Goal: Information Seeking & Learning: Find specific fact

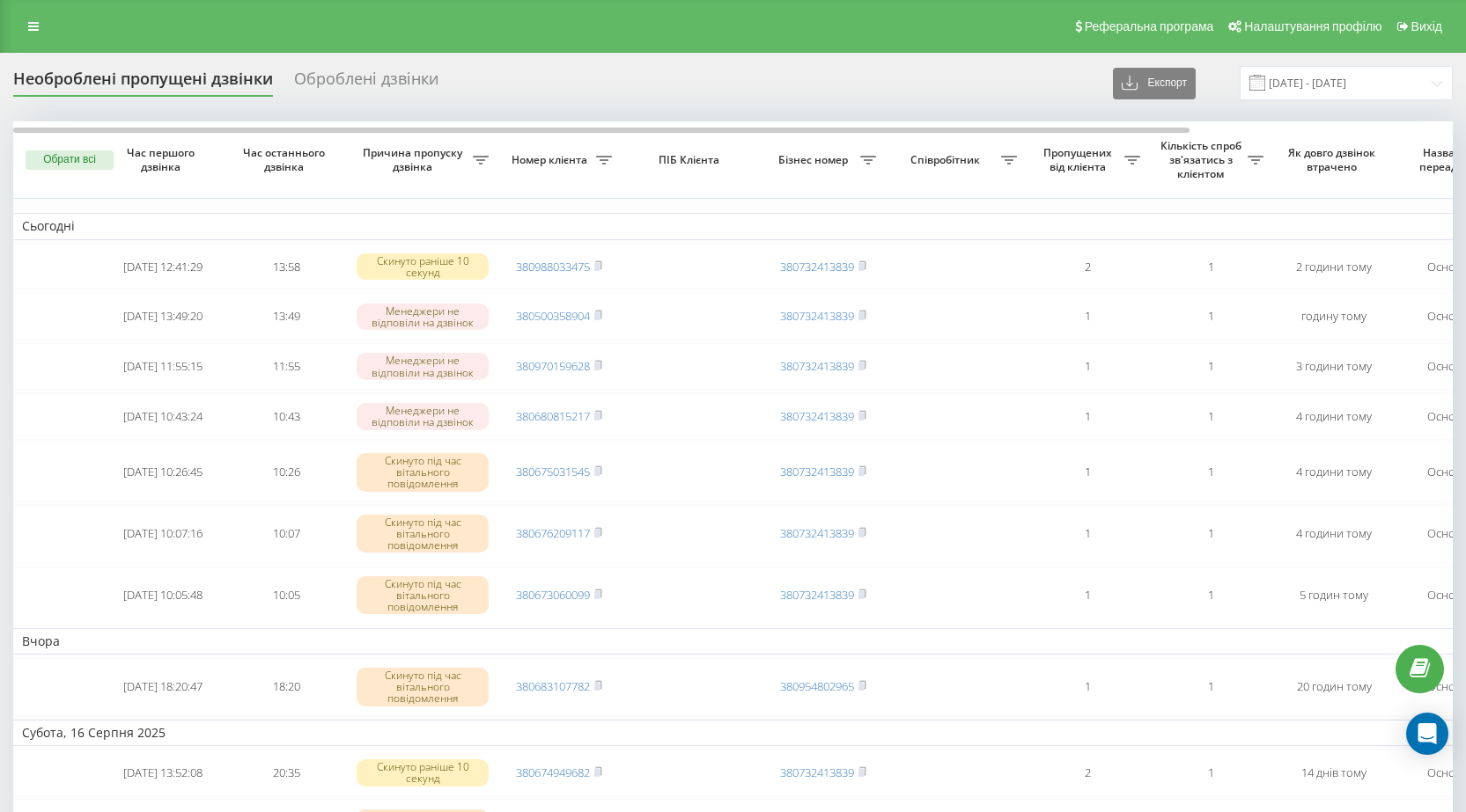
click at [36, 24] on icon at bounding box center [33, 26] width 11 height 13
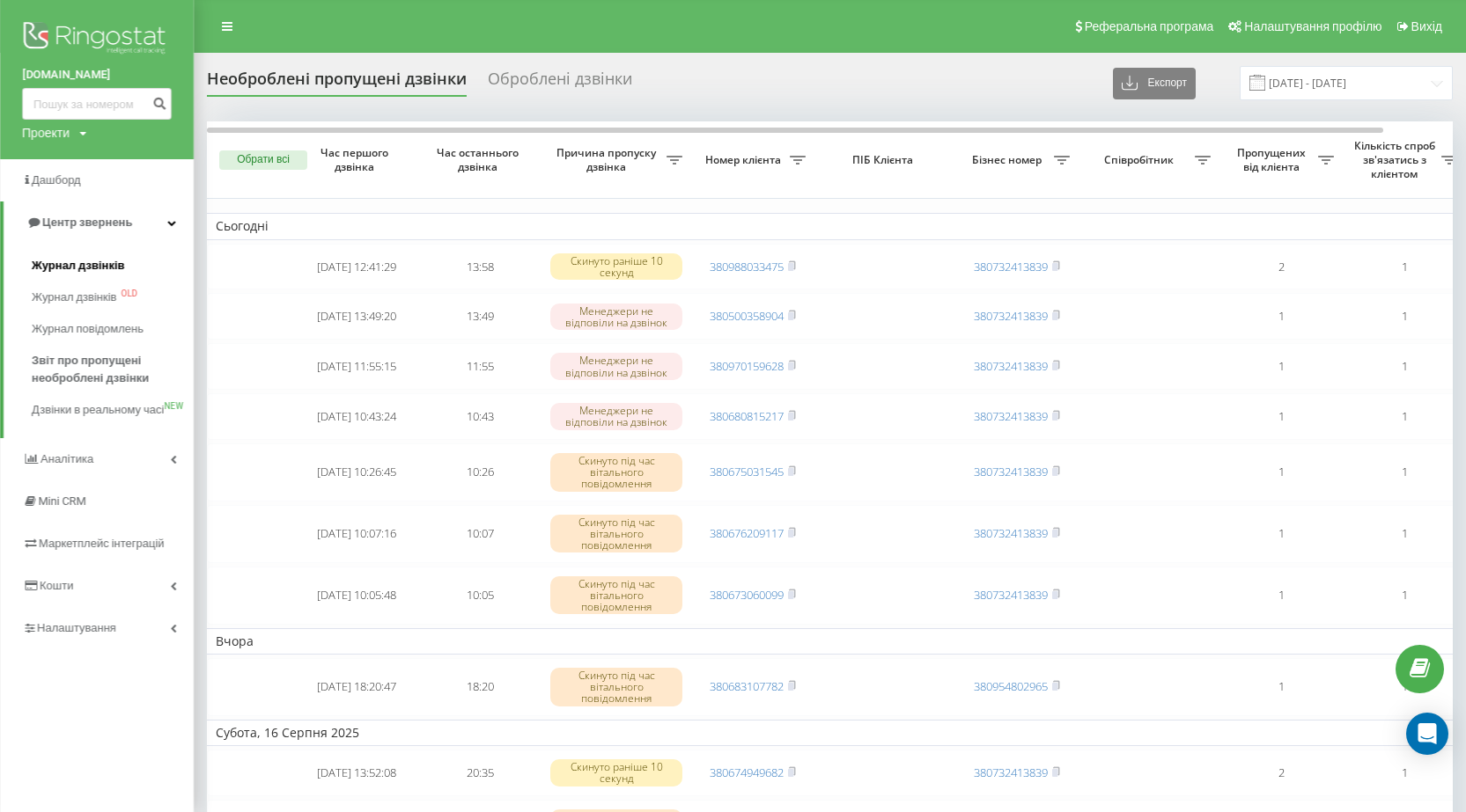
click at [91, 268] on span "Журнал дзвінків" at bounding box center [78, 266] width 94 height 18
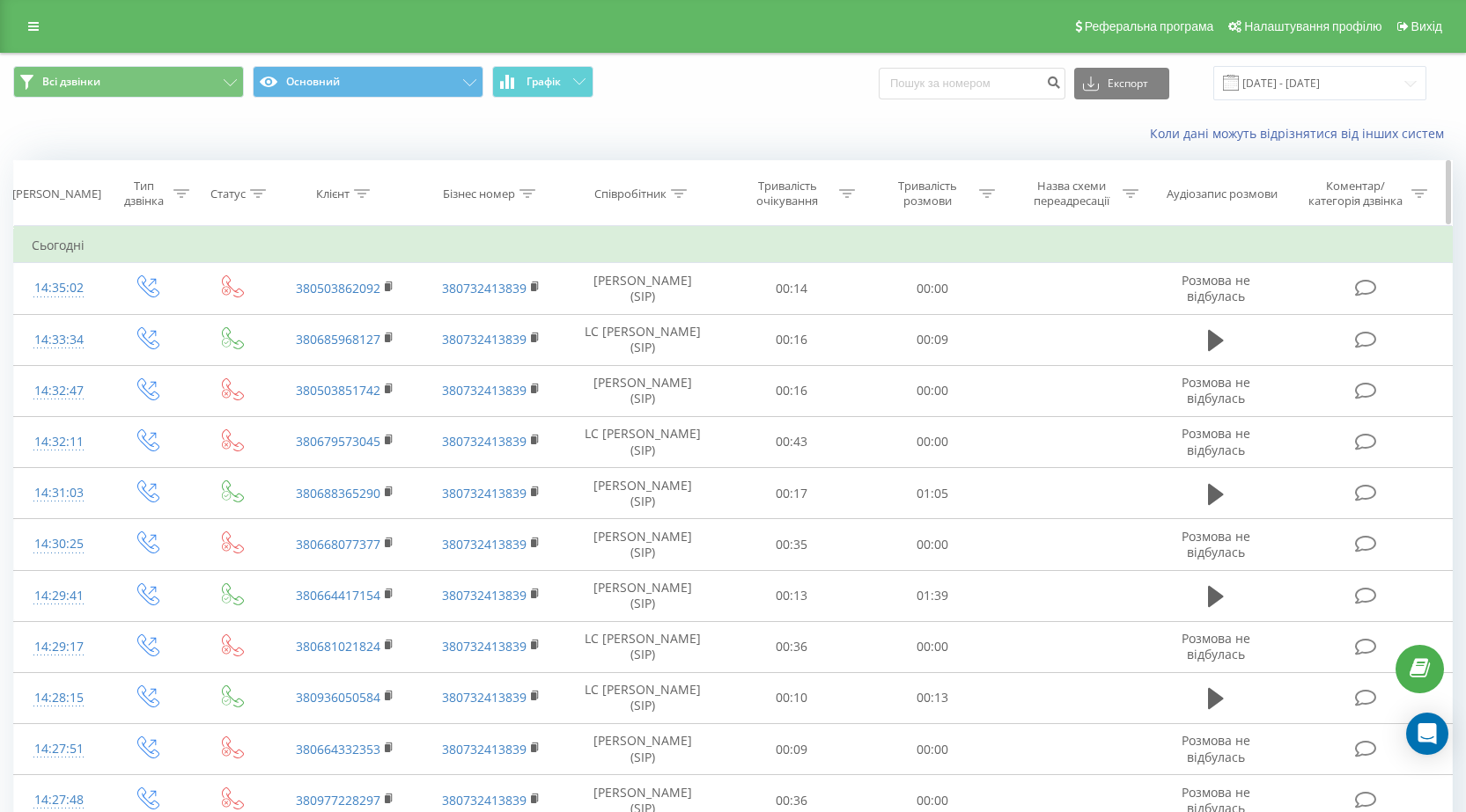
click at [679, 192] on icon at bounding box center [679, 194] width 16 height 9
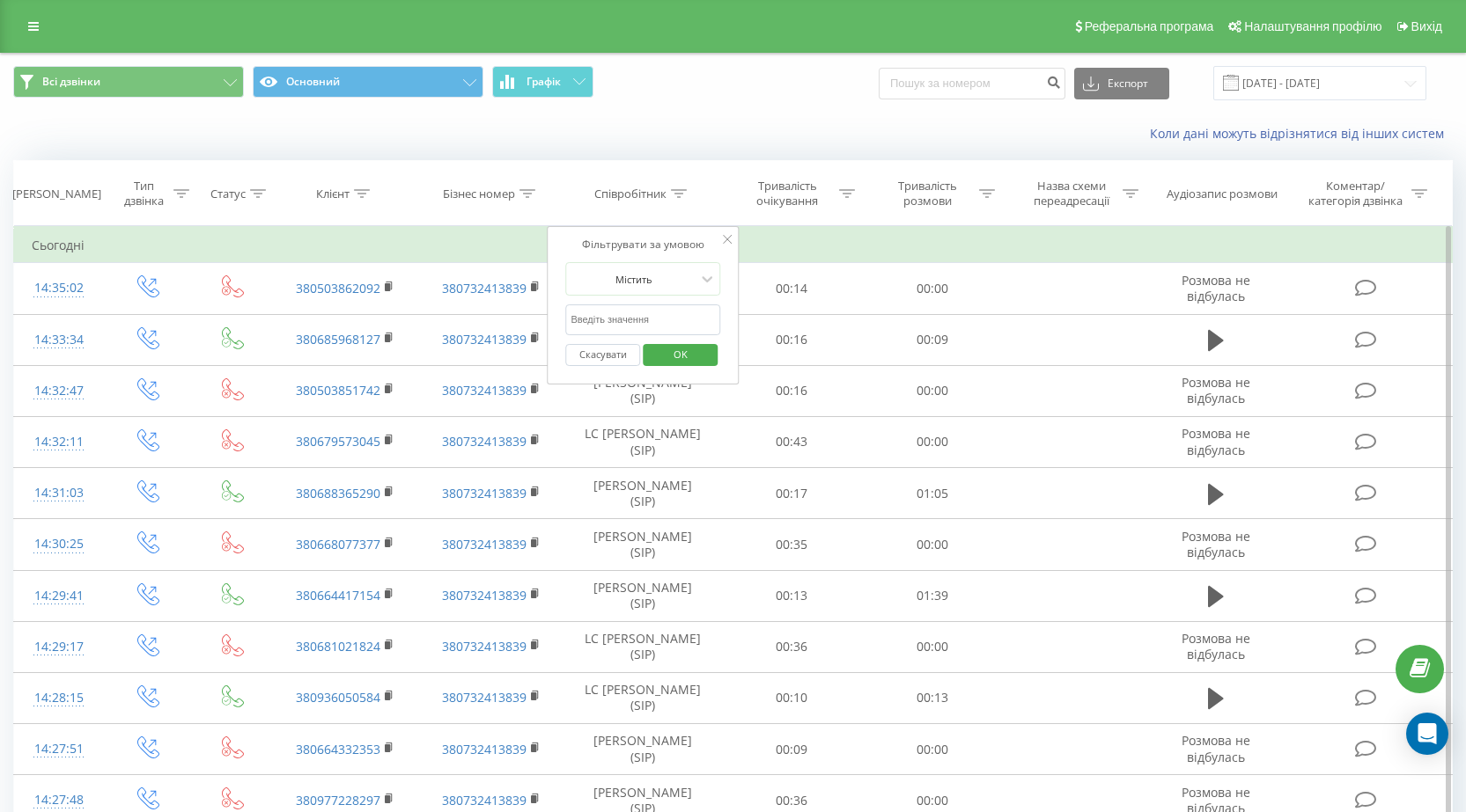
click at [627, 323] on input "text" at bounding box center [643, 320] width 155 height 31
type input "[PERSON_NAME]"
click button "OK" at bounding box center [680, 355] width 75 height 22
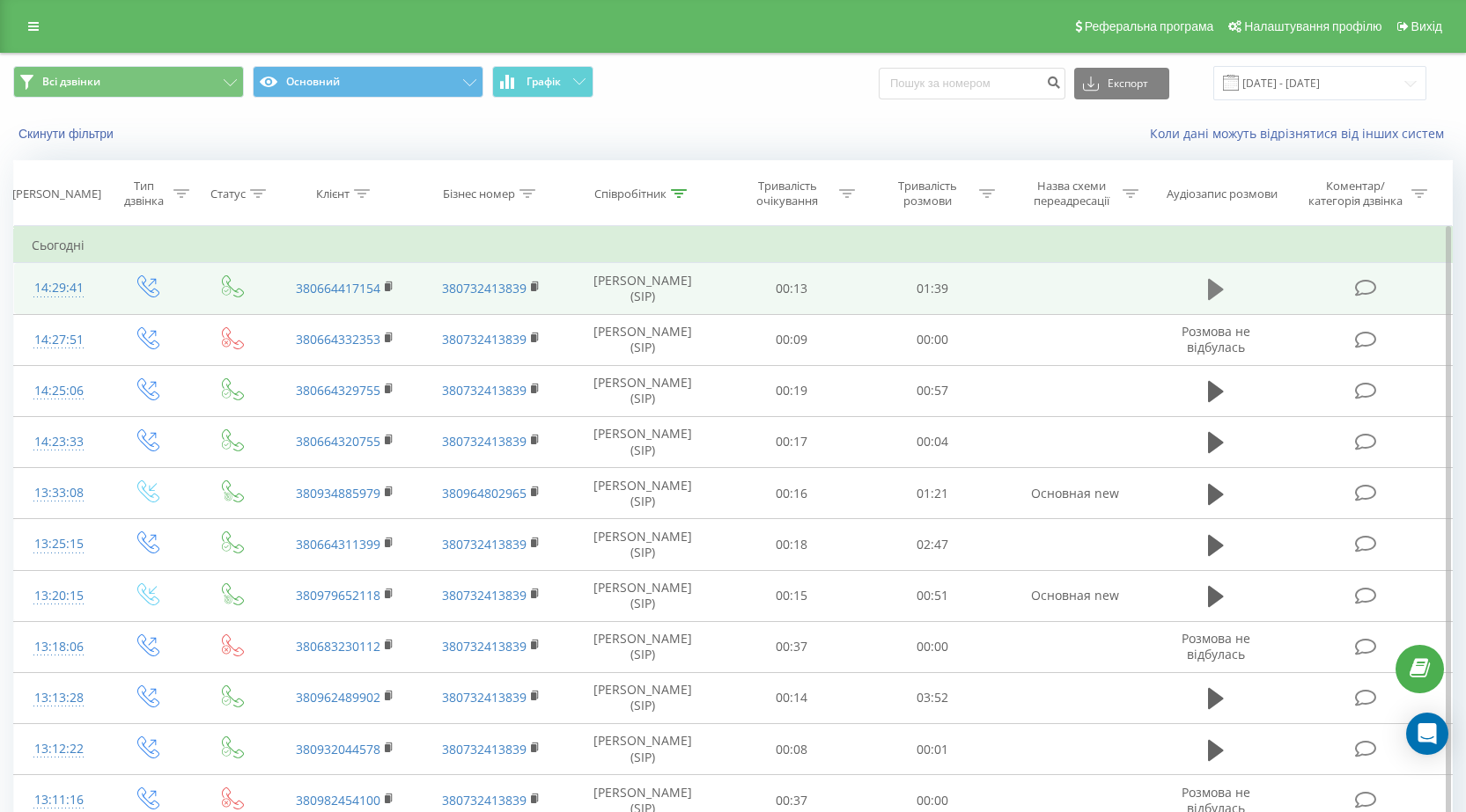
click at [1219, 288] on icon at bounding box center [1217, 289] width 16 height 21
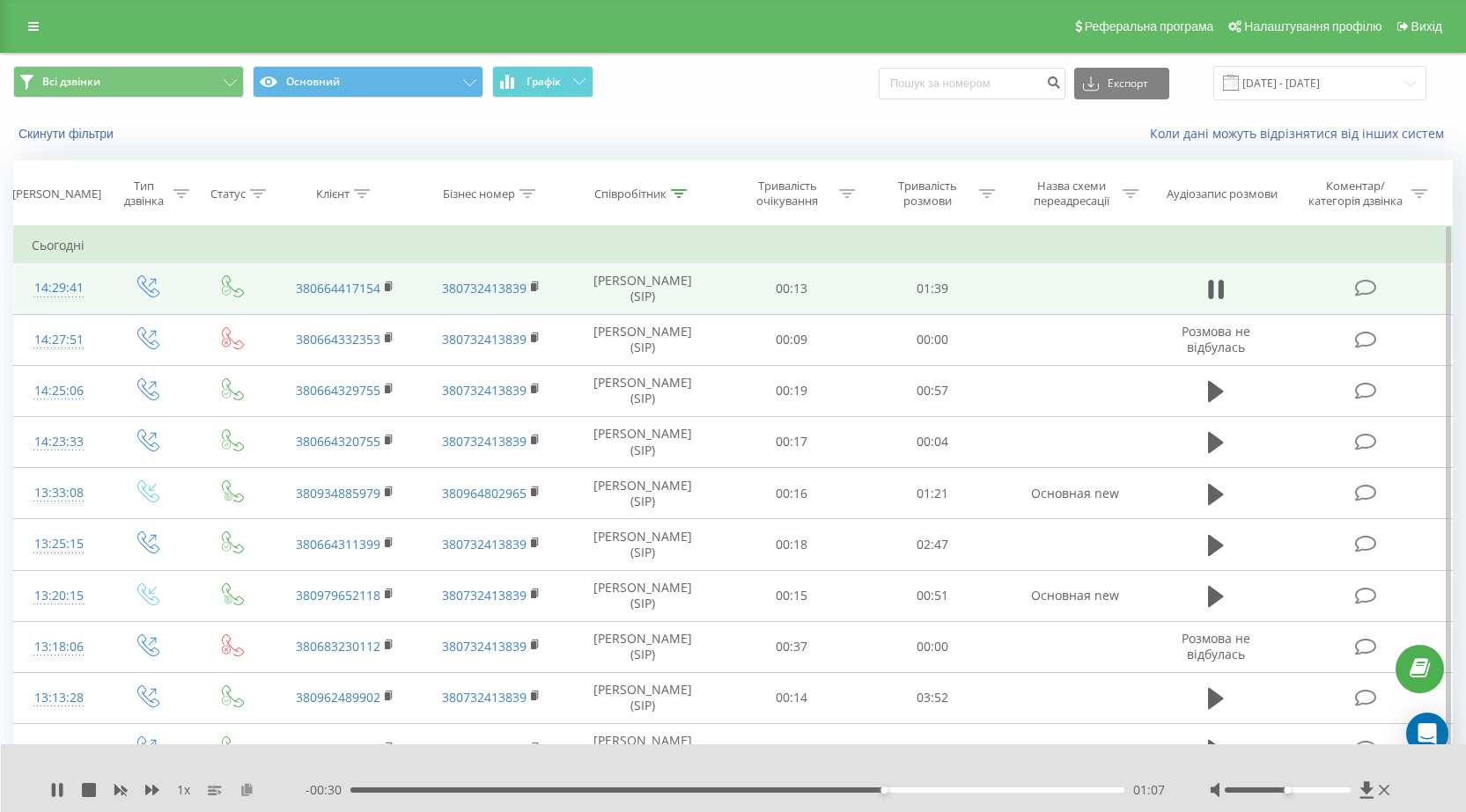
click at [251, 789] on icon at bounding box center [247, 789] width 15 height 13
